Goal: Find specific page/section: Find specific page/section

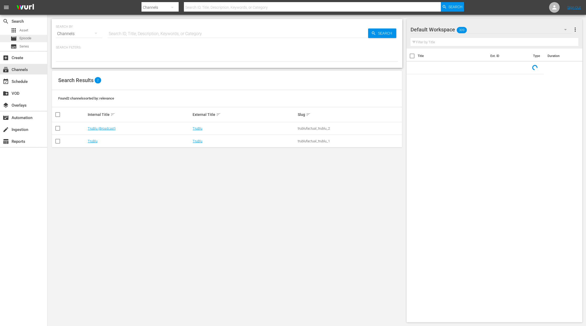
click at [26, 38] on span "Episode" at bounding box center [26, 38] width 12 height 5
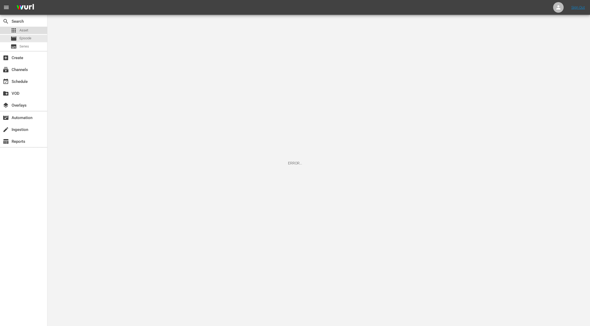
click at [28, 28] on span "Asset" at bounding box center [24, 30] width 9 height 5
